Goal: Browse casually

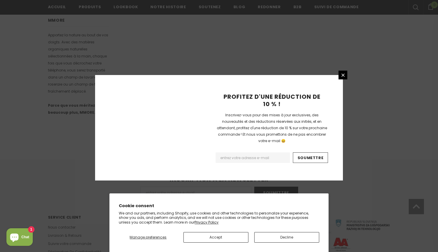
scroll to position [362, 0]
